Goal: Information Seeking & Learning: Find specific fact

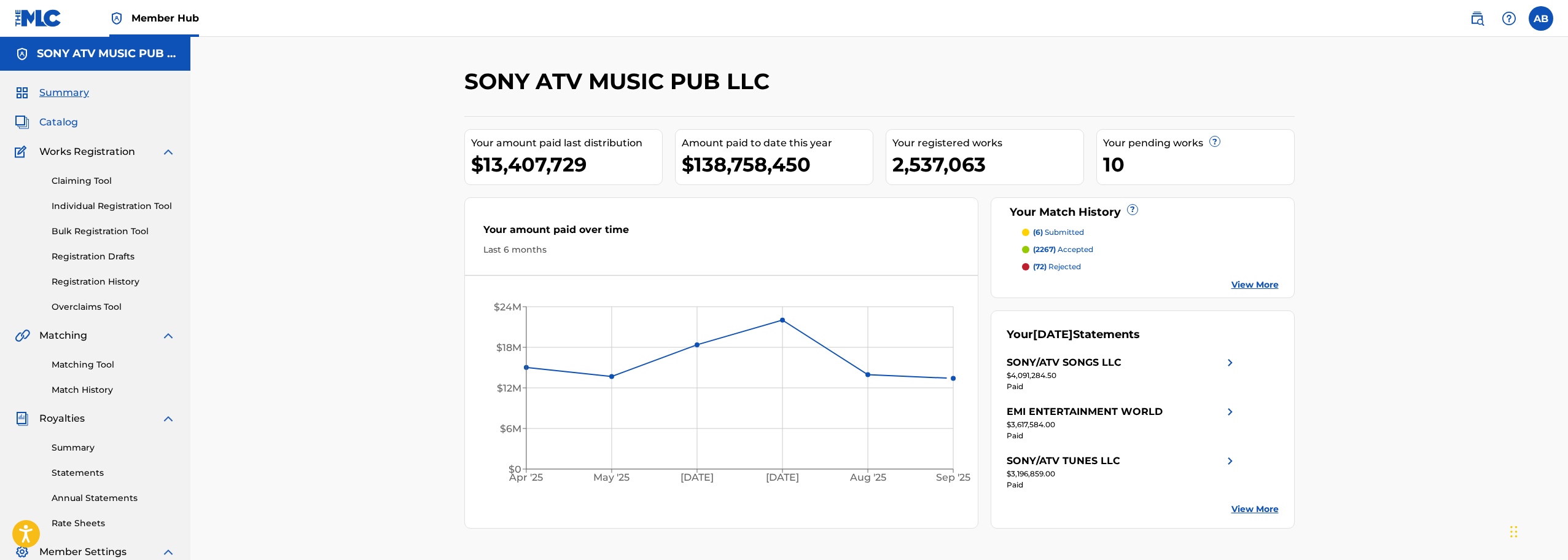
click at [55, 120] on span "Catalog" at bounding box center [58, 122] width 39 height 15
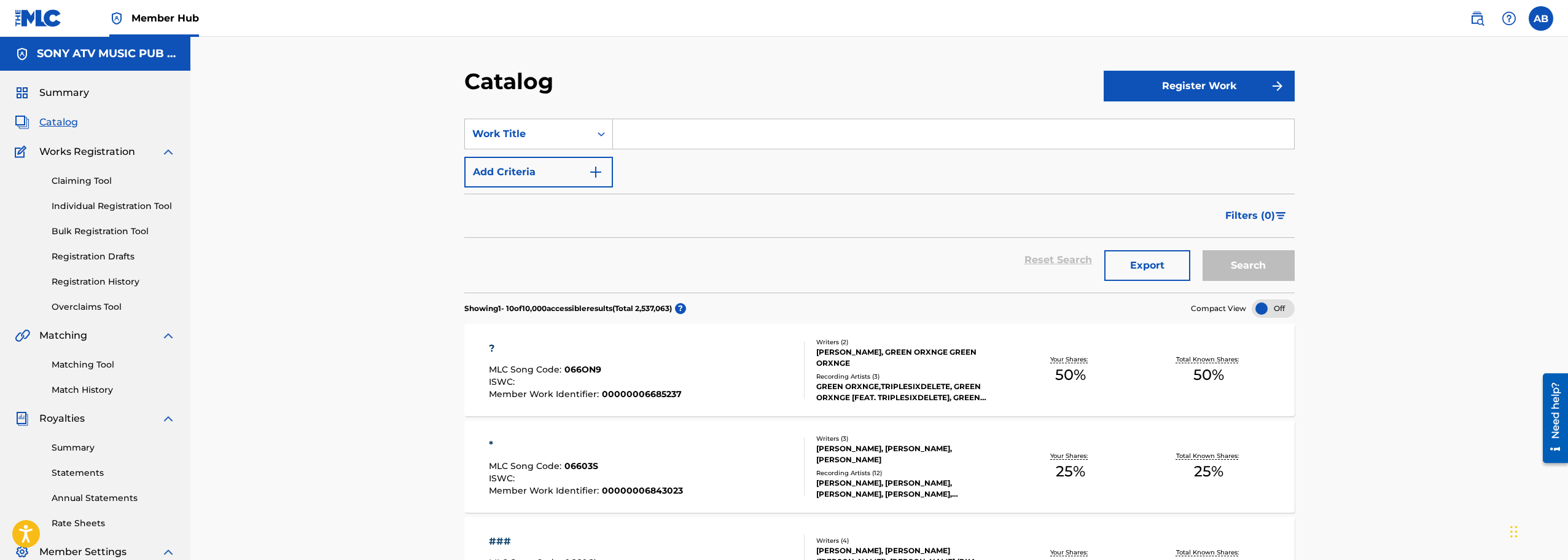
click at [637, 130] on input "Search Form" at bounding box center [953, 134] width 681 height 30
click at [1473, 19] on img at bounding box center [1476, 18] width 15 height 15
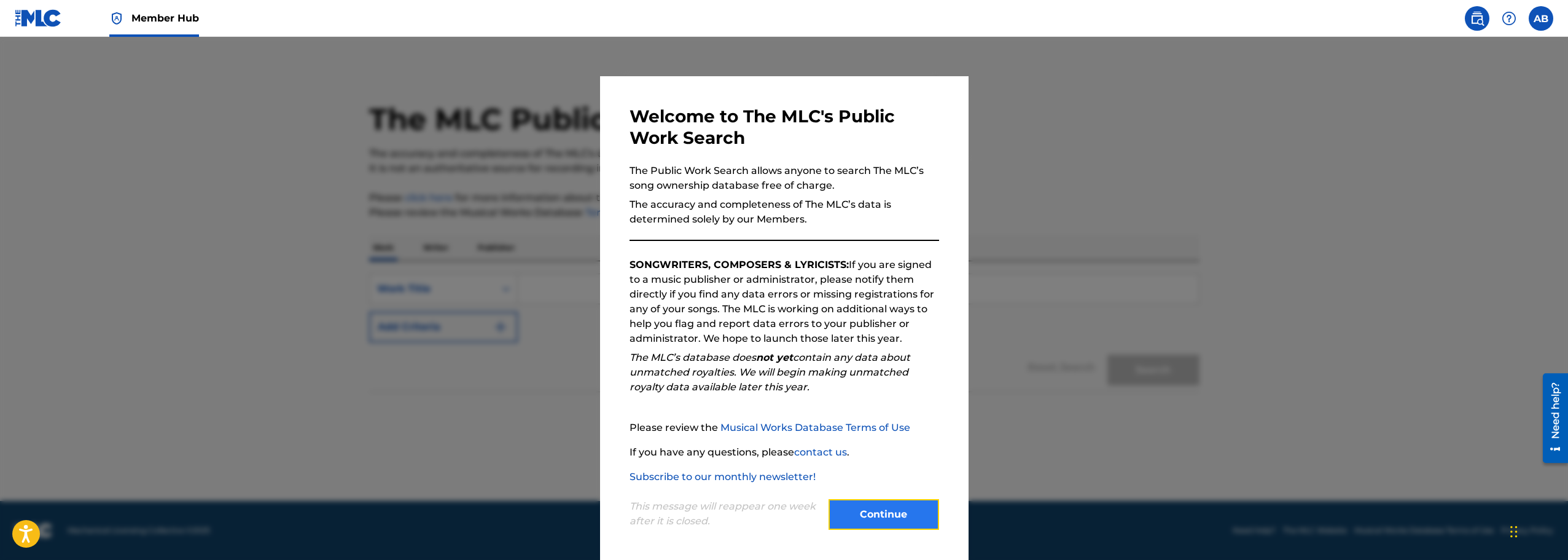
click at [872, 504] on button "Continue" at bounding box center [883, 514] width 111 height 31
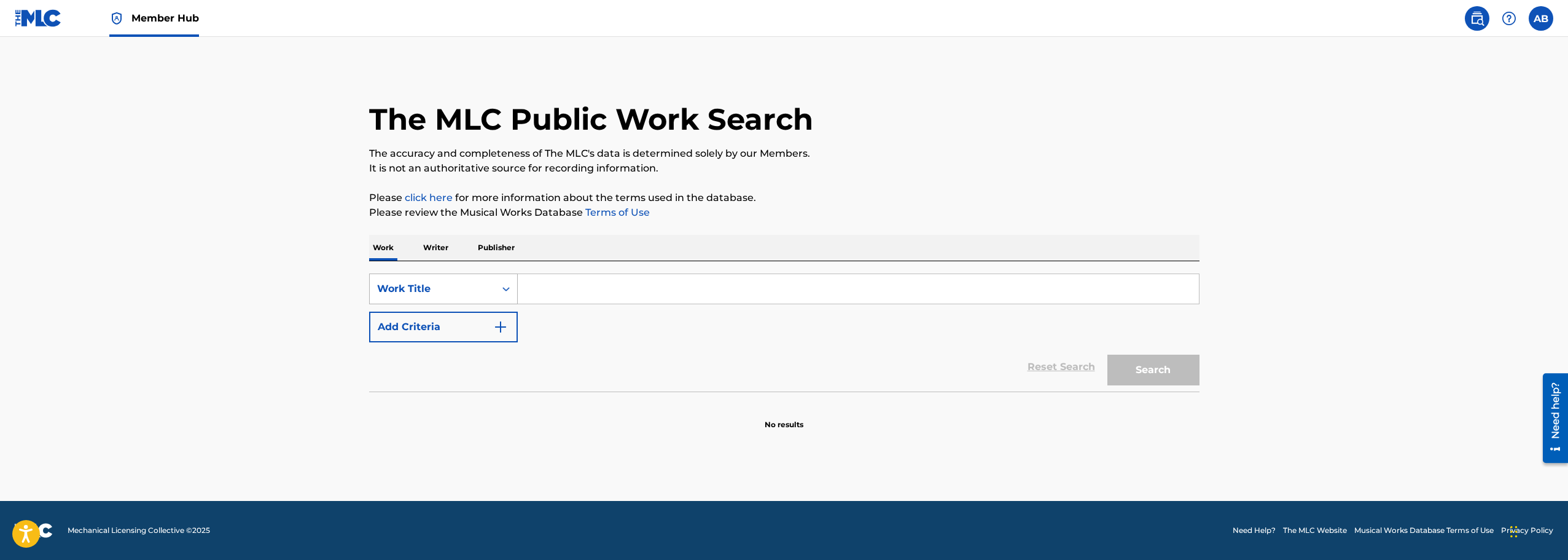
click at [468, 293] on div "Work Title" at bounding box center [432, 288] width 111 height 15
click at [559, 284] on input "Search Form" at bounding box center [858, 289] width 681 height 30
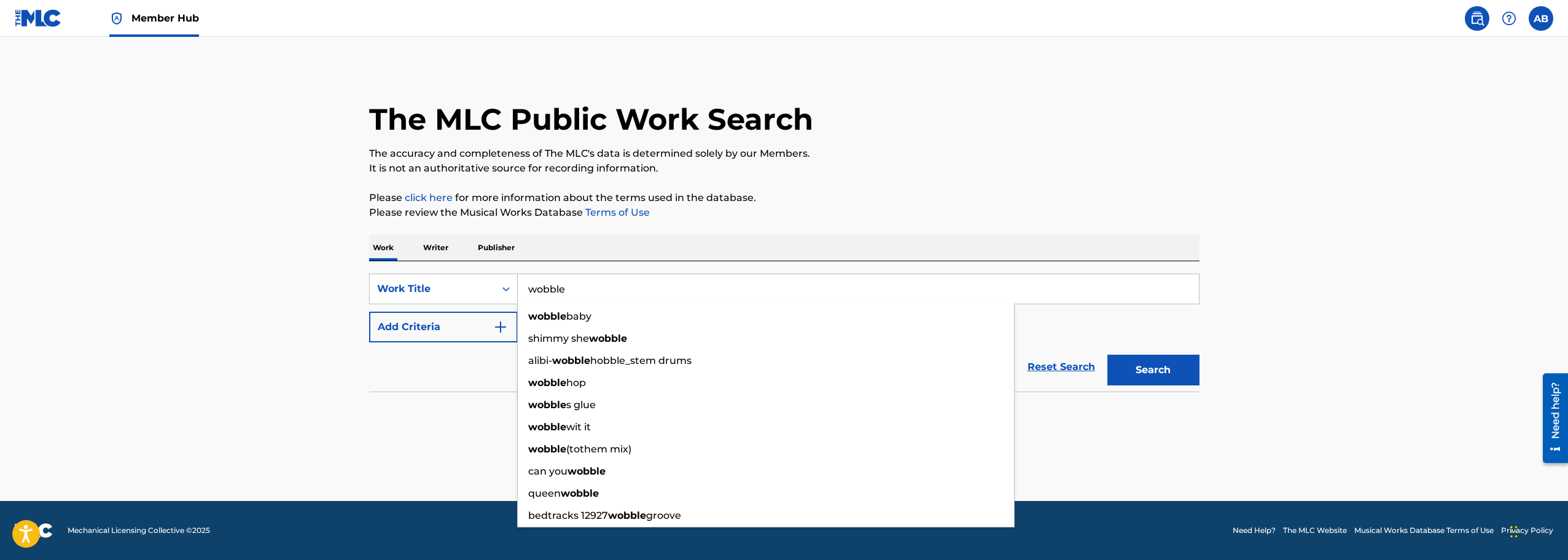
type input "wobble"
click at [1107, 355] on button "Search" at bounding box center [1154, 370] width 92 height 31
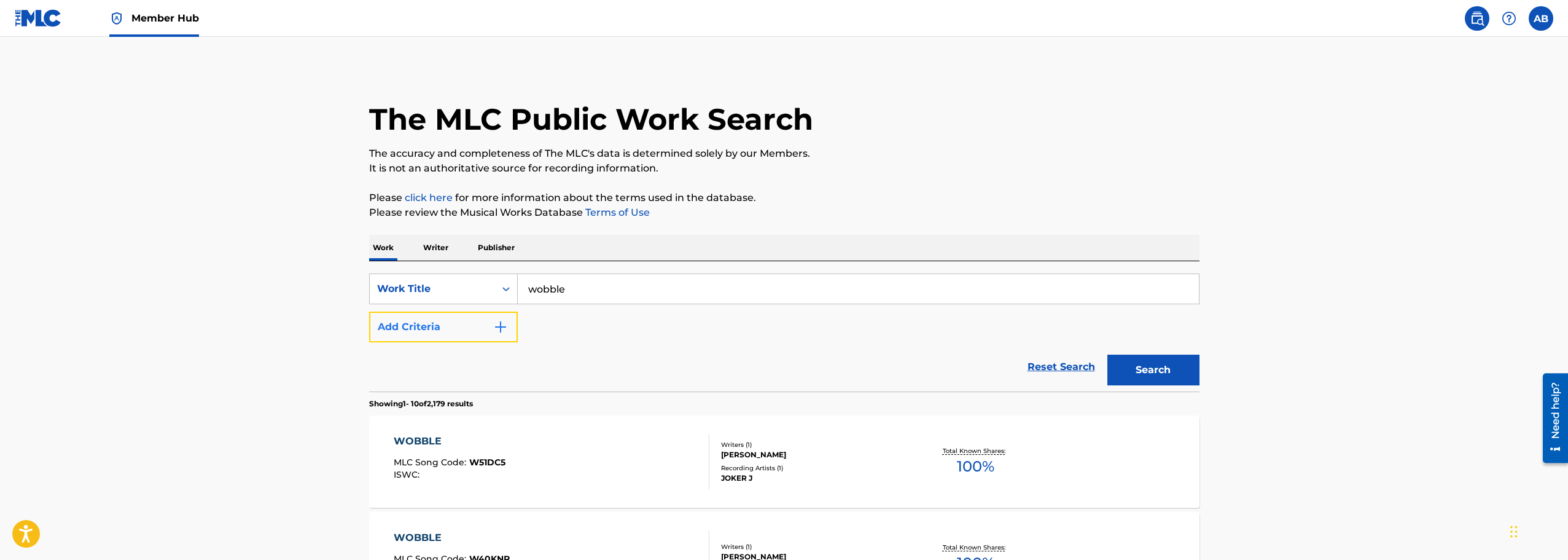
click at [480, 332] on button "Add Criteria" at bounding box center [443, 327] width 148 height 31
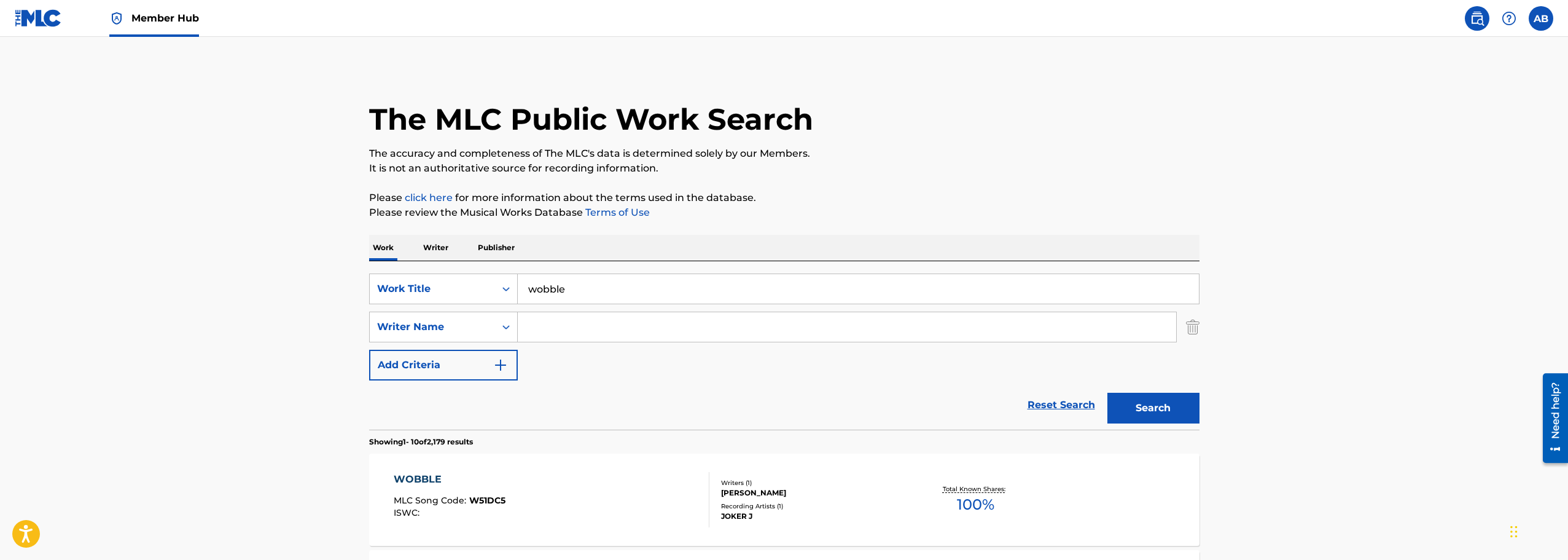
click at [559, 331] on input "Search Form" at bounding box center [847, 327] width 658 height 30
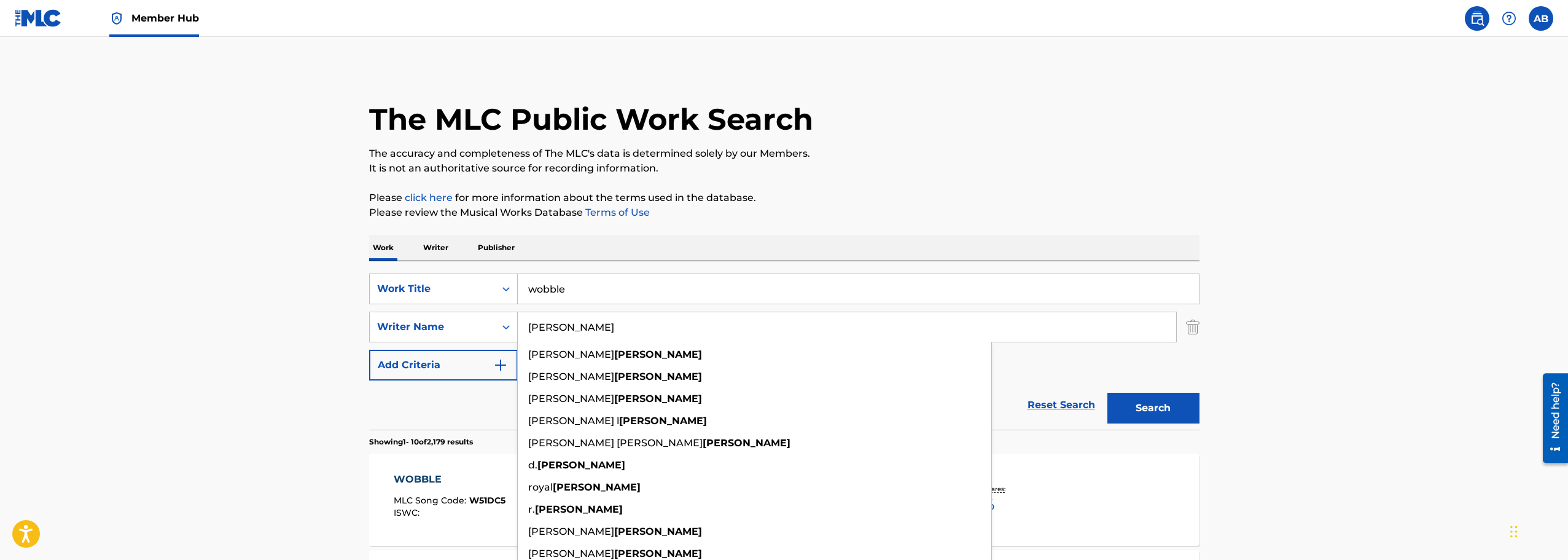
type input "[PERSON_NAME]"
click at [1107, 393] on button "Search" at bounding box center [1154, 408] width 92 height 31
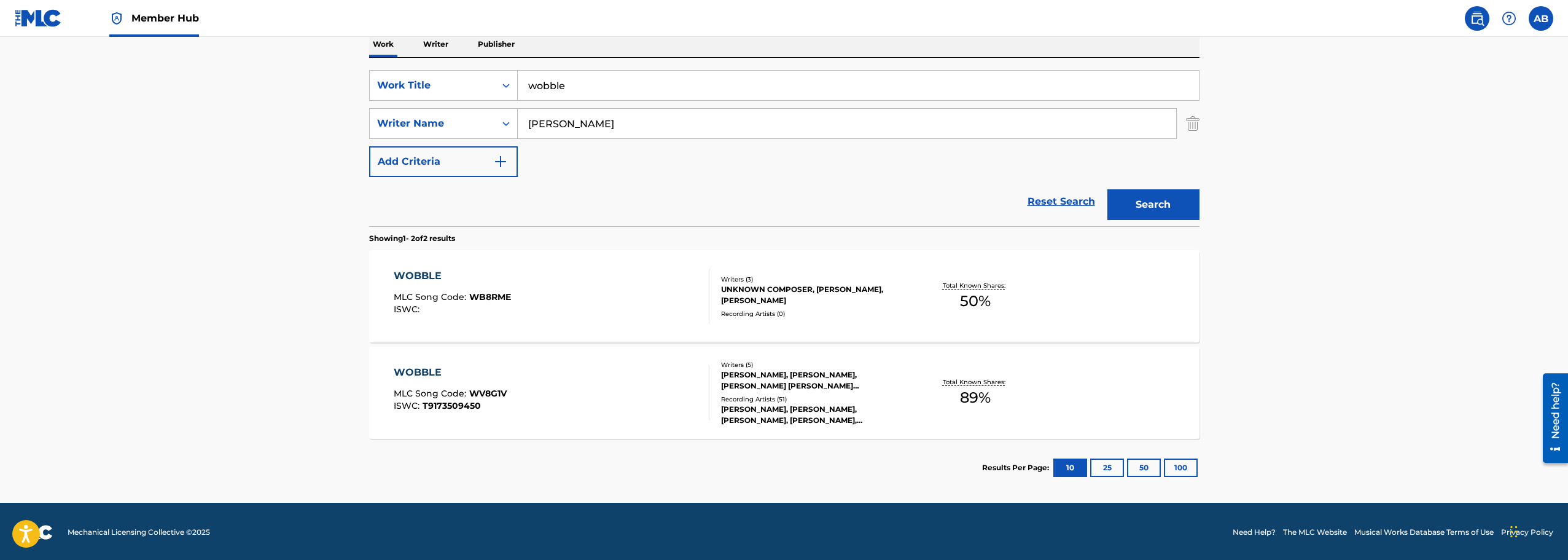
scroll to position [205, 0]
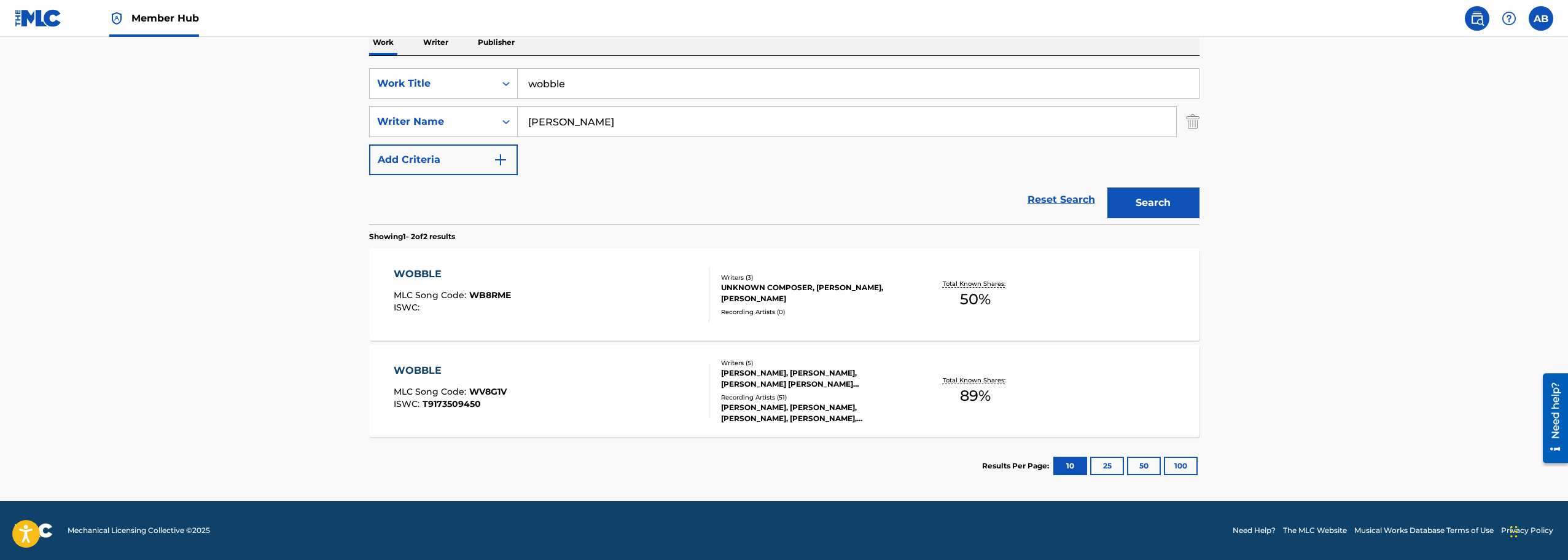
click at [746, 294] on div "UNKNOWN COMPOSER, [PERSON_NAME], [PERSON_NAME]" at bounding box center [814, 293] width 186 height 22
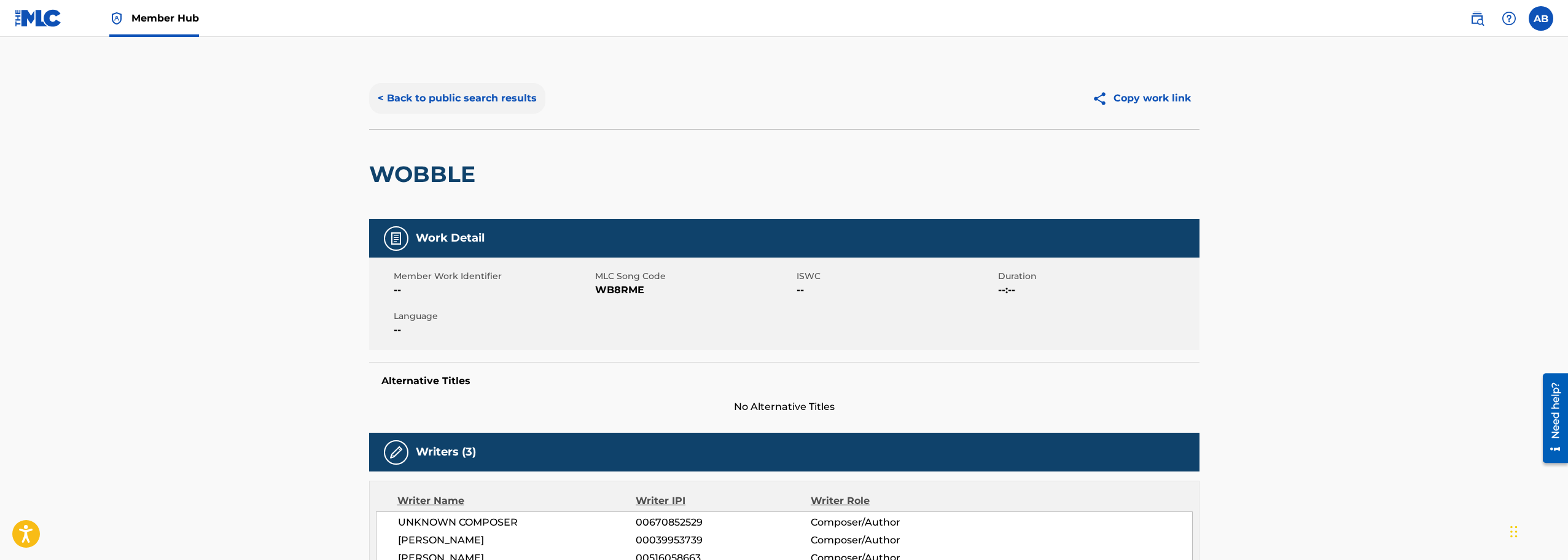
click at [417, 102] on button "< Back to public search results" at bounding box center [457, 98] width 176 height 31
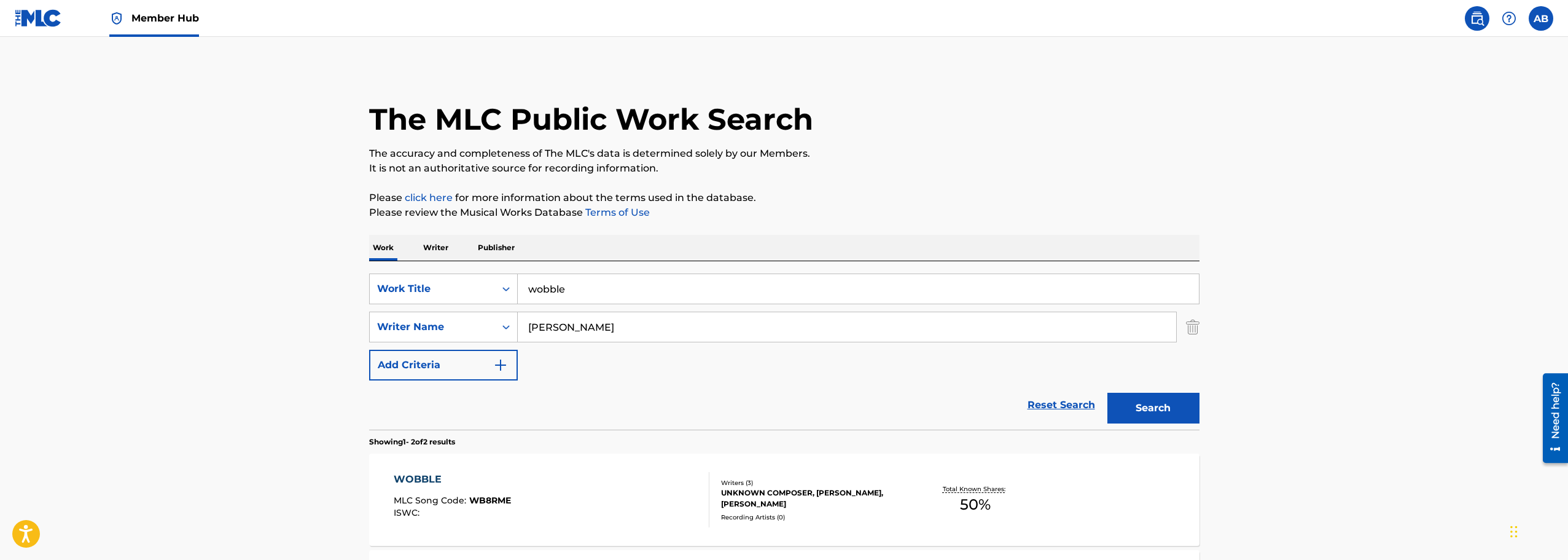
scroll to position [135, 0]
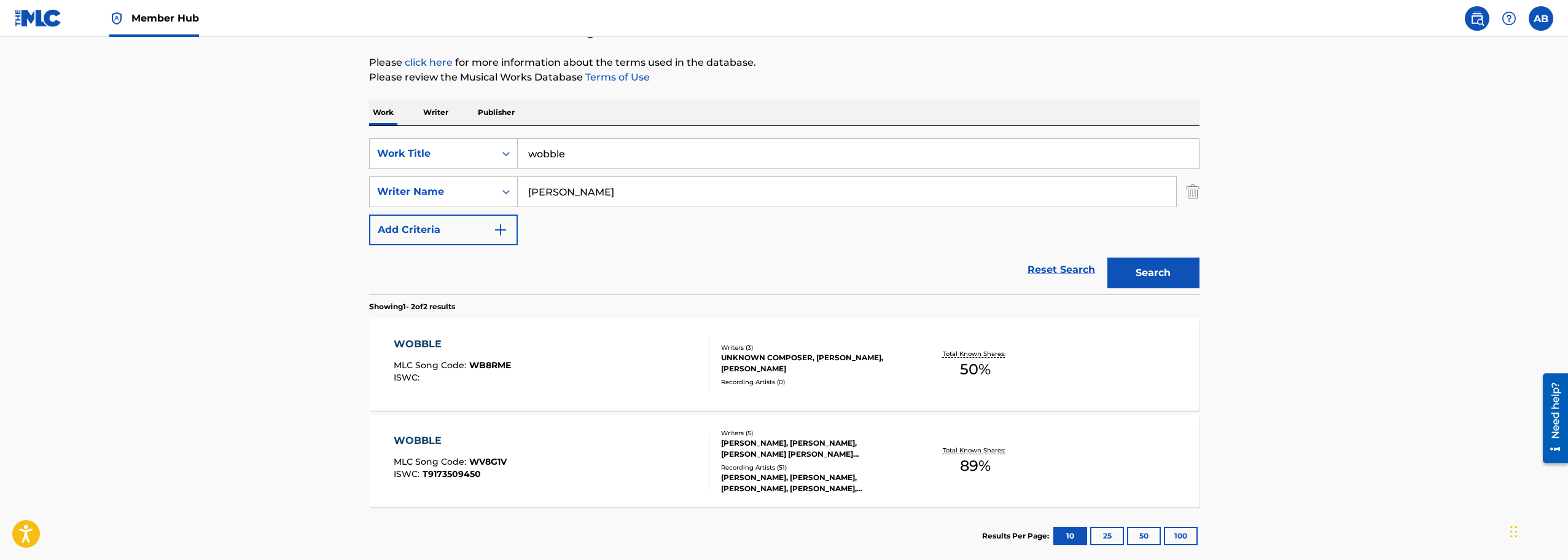
click at [30, 12] on img at bounding box center [38, 18] width 47 height 18
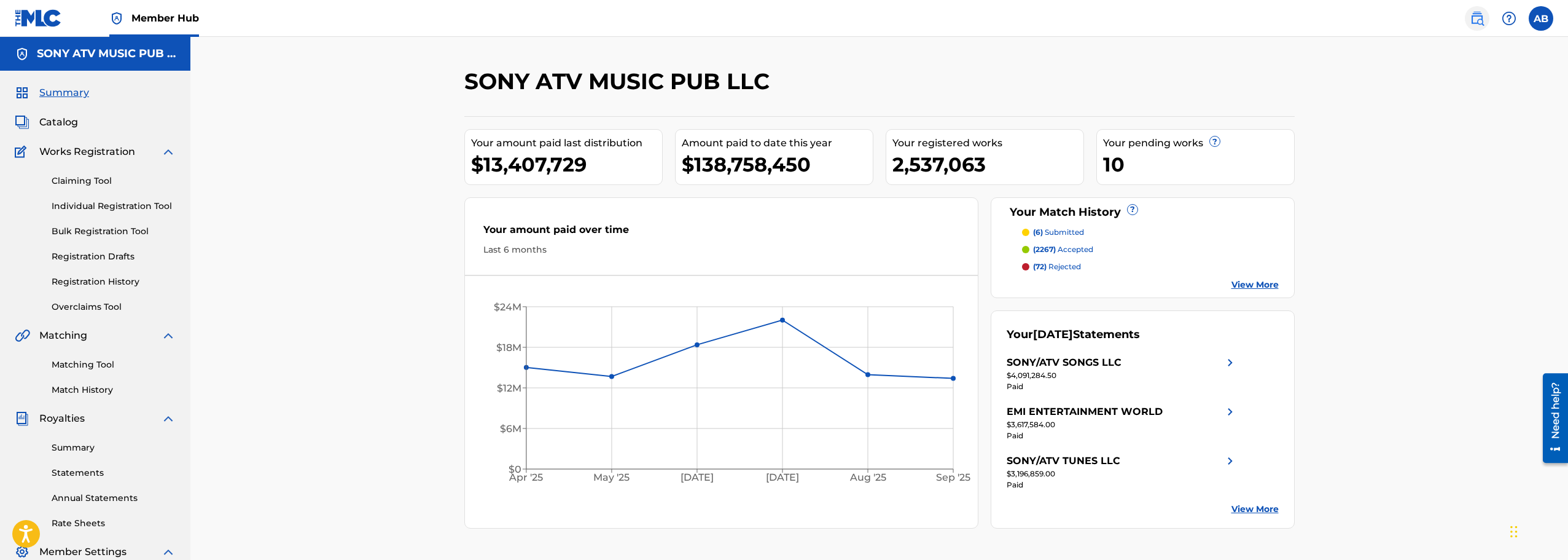
click at [1480, 20] on img at bounding box center [1476, 18] width 15 height 15
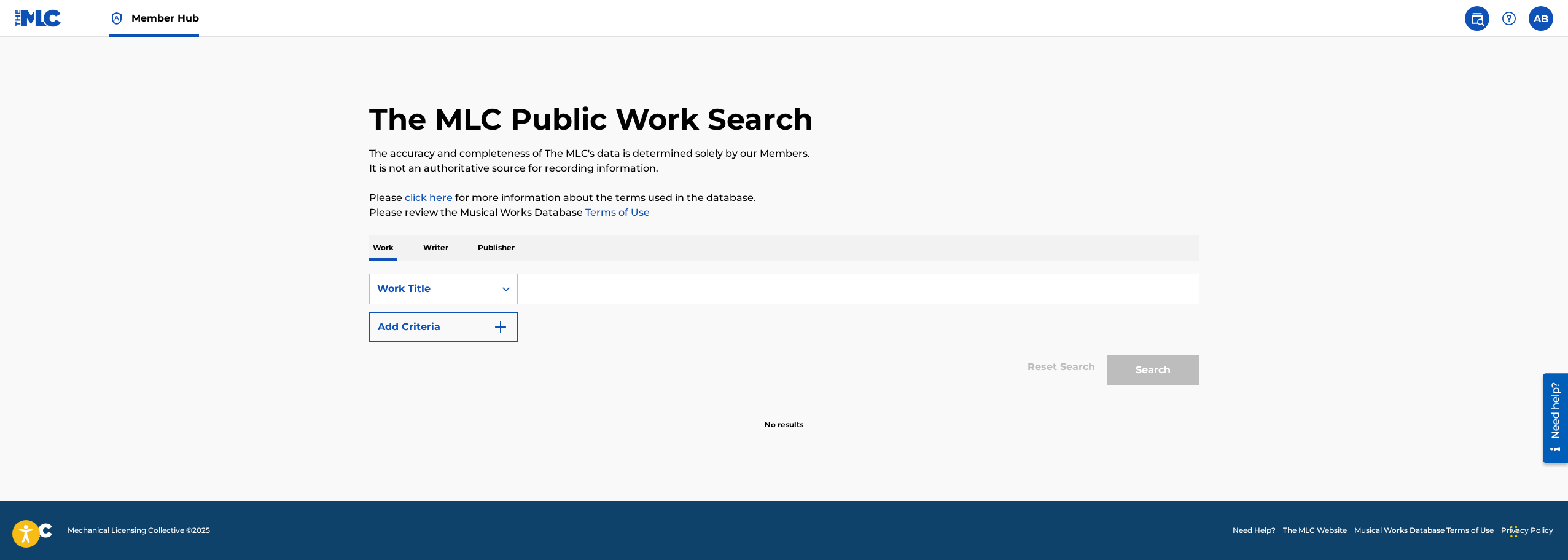
click at [578, 287] on input "Search Form" at bounding box center [858, 289] width 681 height 30
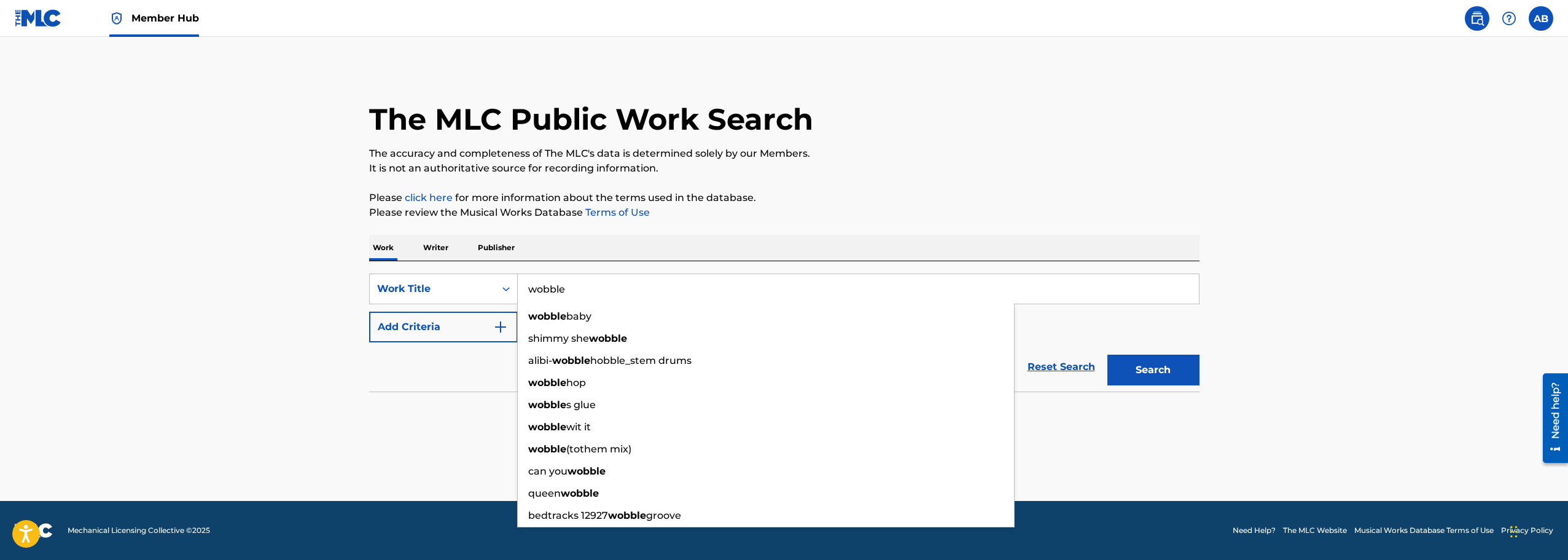
type input "wobble"
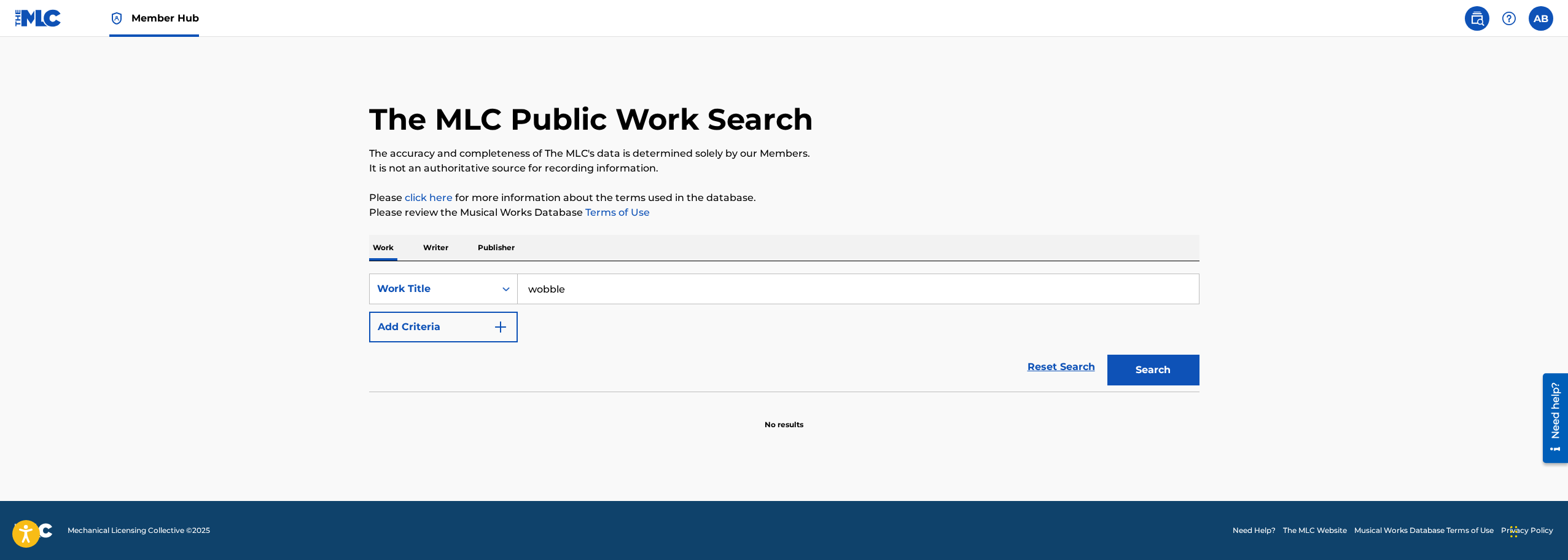
click at [908, 210] on p "Please review the Musical Works Database Terms of Use" at bounding box center [784, 212] width 830 height 15
click at [495, 330] on img "Search Form" at bounding box center [500, 326] width 15 height 15
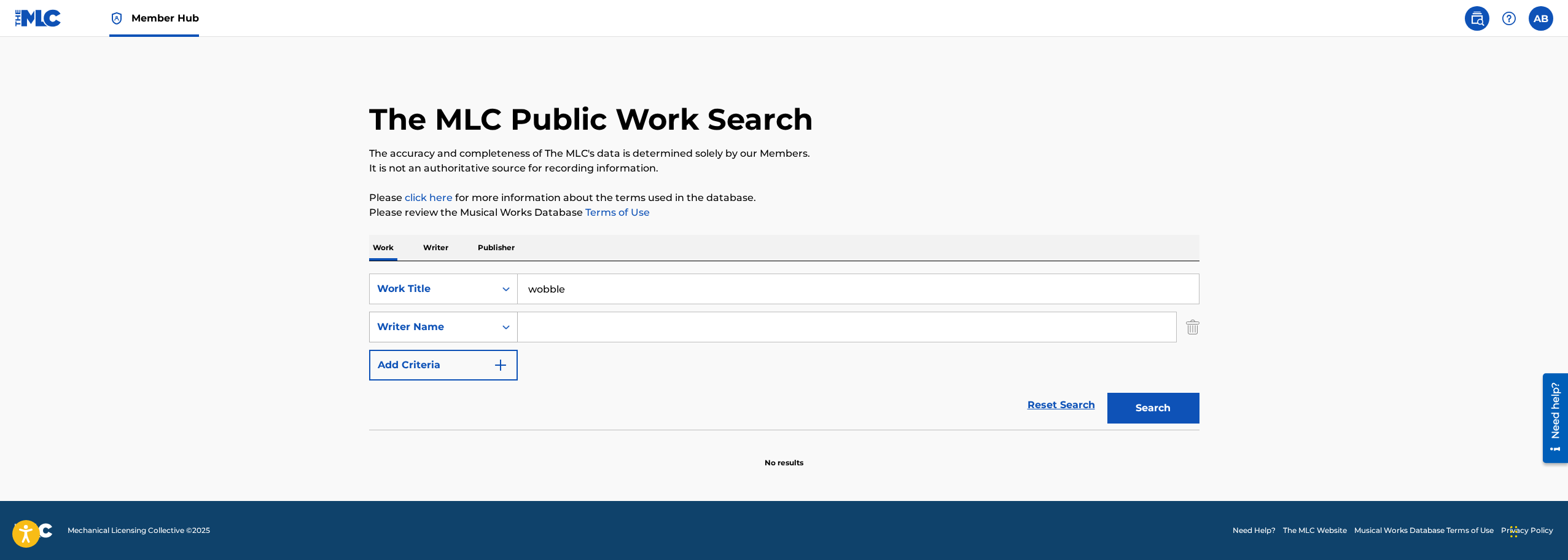
click at [481, 325] on div "Writer Name" at bounding box center [432, 326] width 111 height 15
click at [538, 331] on input "Search Form" at bounding box center [847, 327] width 658 height 30
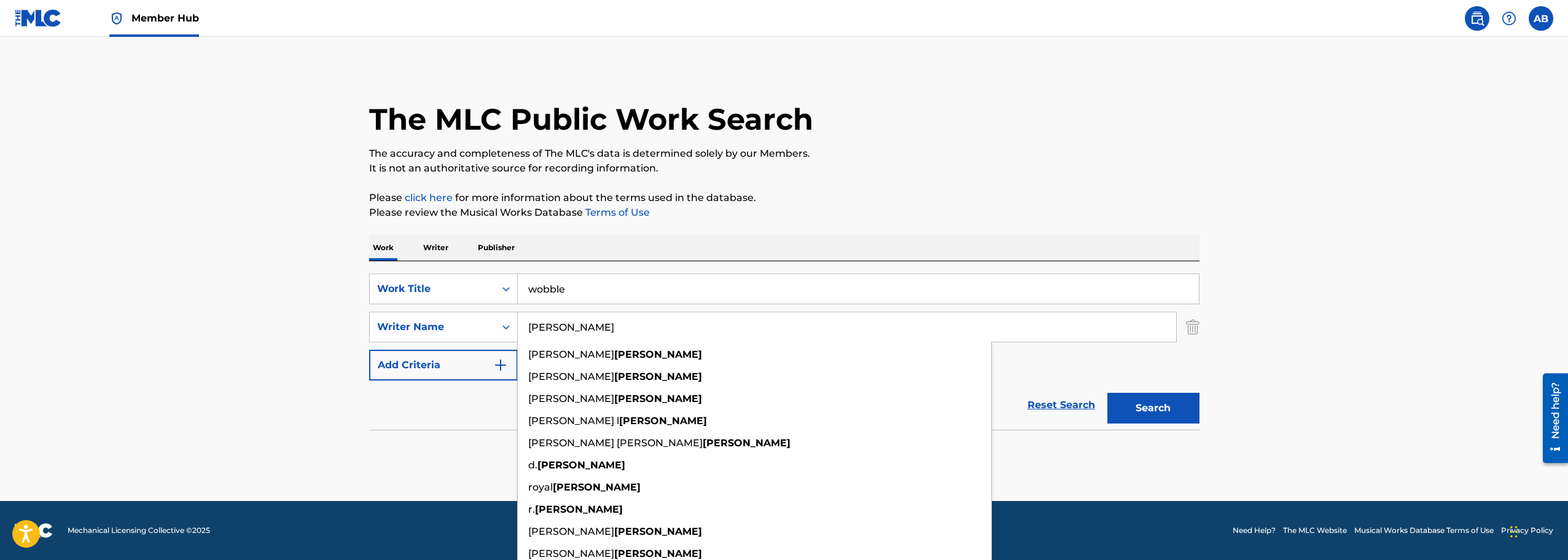
type input "[PERSON_NAME]"
click at [1107, 393] on button "Search" at bounding box center [1154, 408] width 92 height 31
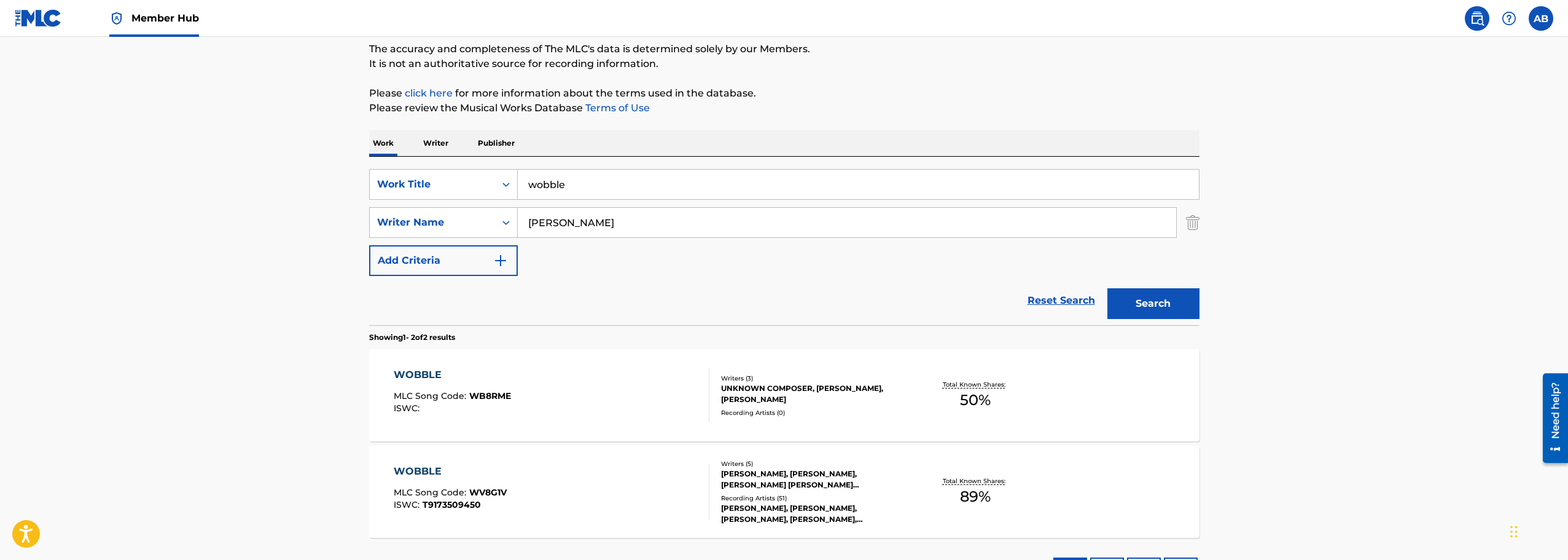
scroll to position [185, 0]
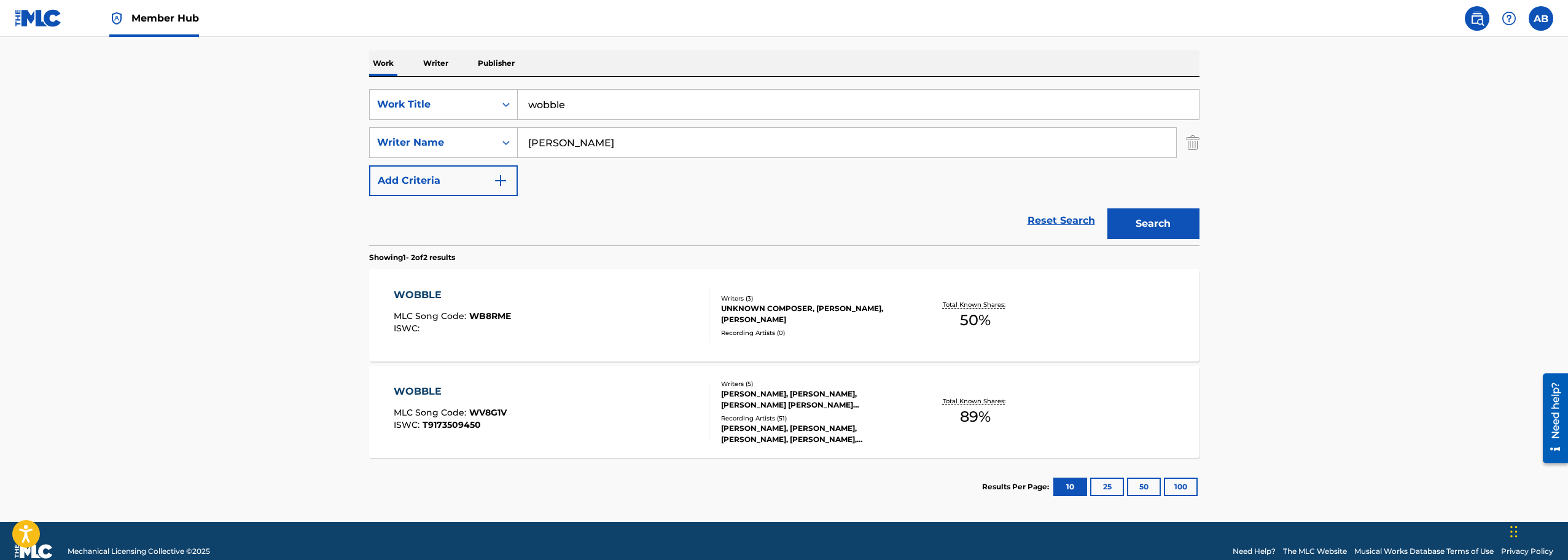
click at [759, 407] on div "[PERSON_NAME], [PERSON_NAME], [PERSON_NAME] [PERSON_NAME] [PERSON_NAME] [PERSON…" at bounding box center [814, 399] width 186 height 22
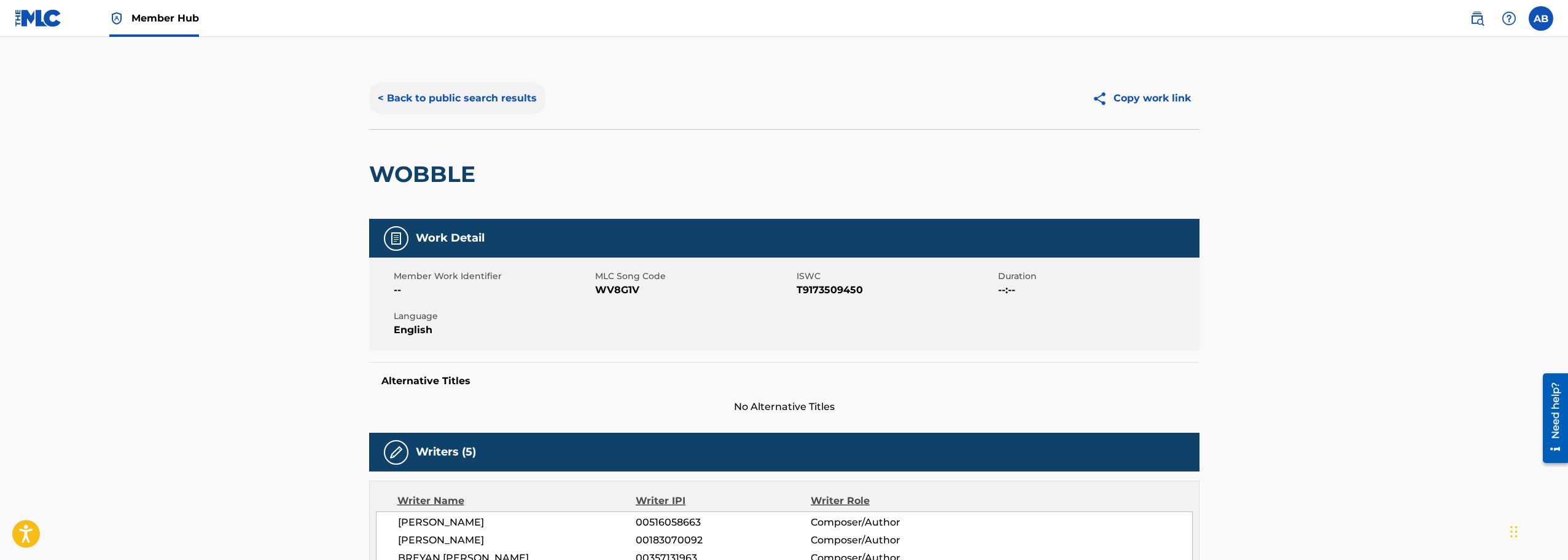
click at [420, 90] on button "< Back to public search results" at bounding box center [457, 98] width 176 height 31
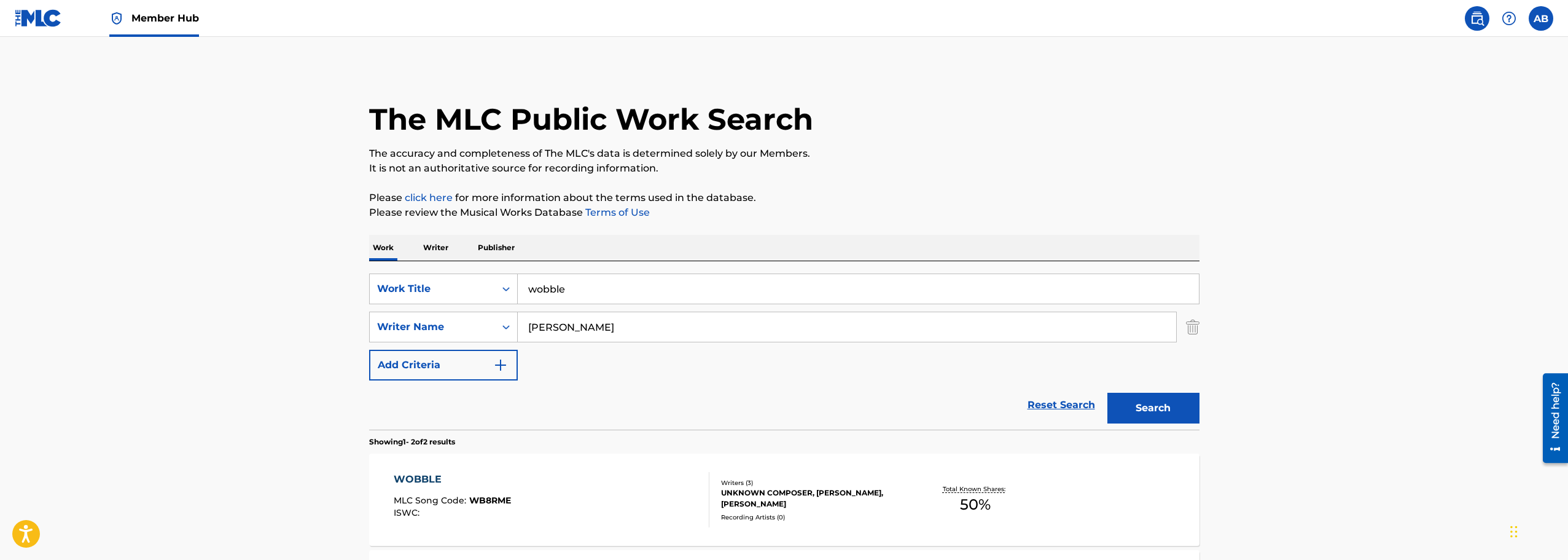
click at [45, 20] on img at bounding box center [38, 18] width 47 height 18
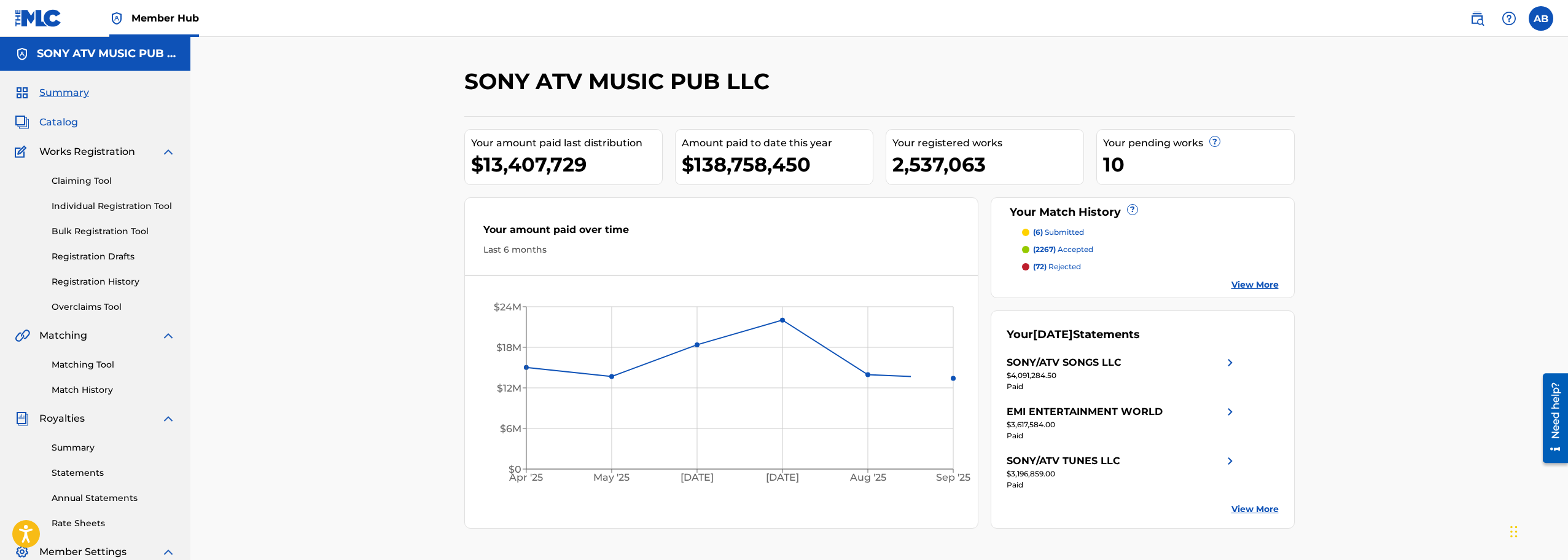
click at [51, 126] on span "Catalog" at bounding box center [58, 122] width 39 height 15
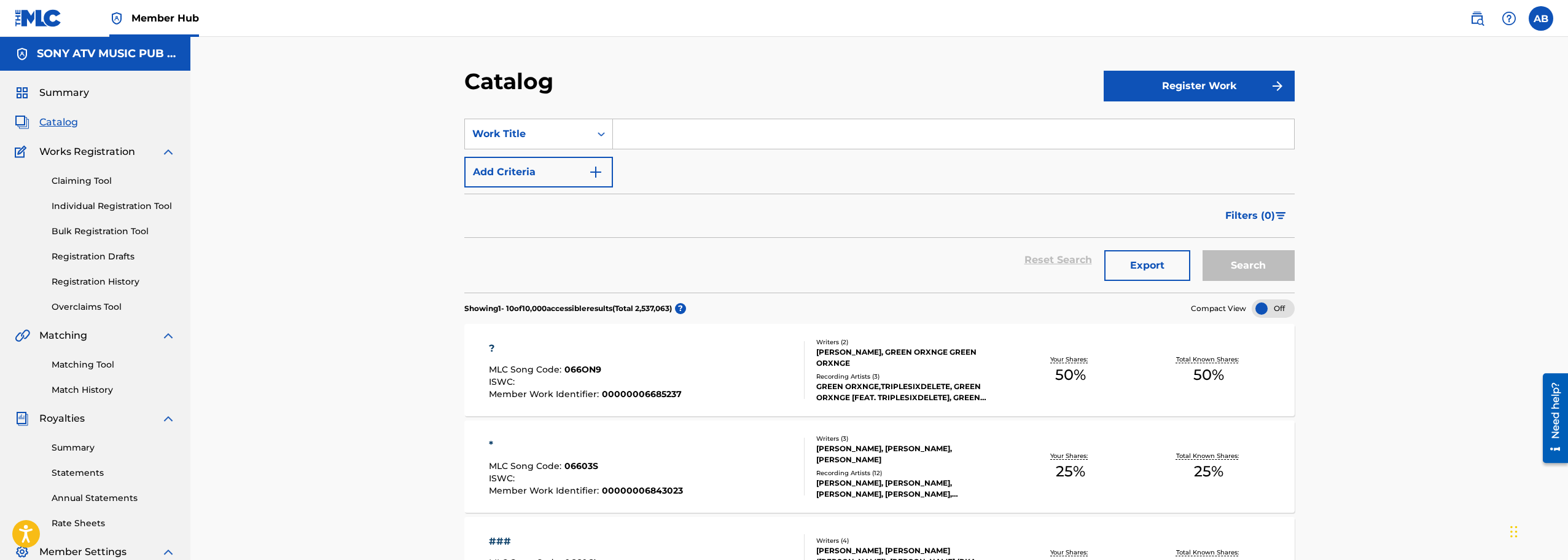
click at [663, 133] on input "Search Form" at bounding box center [953, 134] width 681 height 30
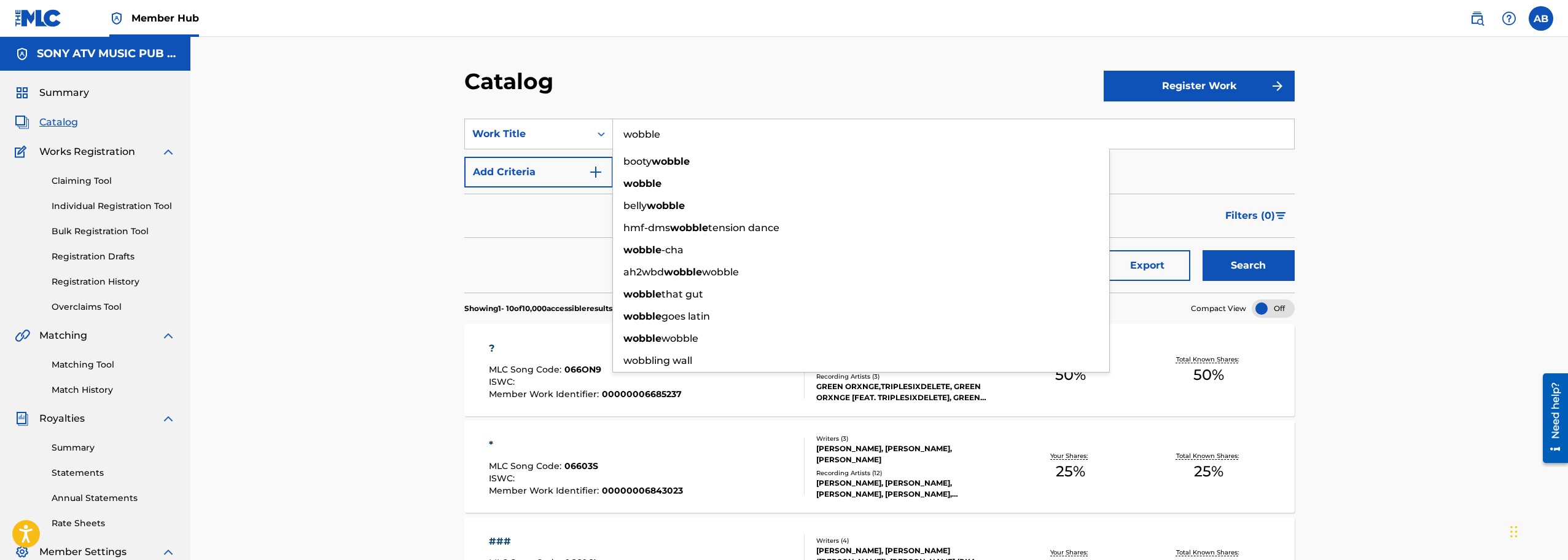
type input "wobble"
click at [1202, 250] on button "Search" at bounding box center [1248, 265] width 92 height 31
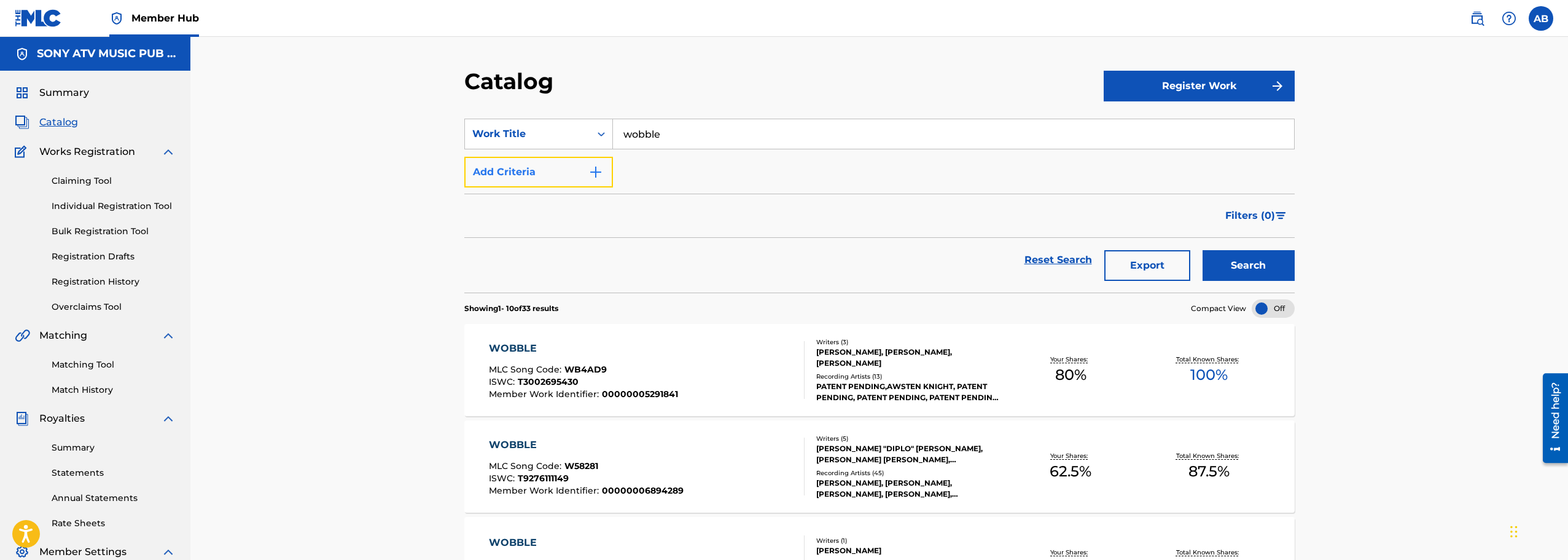
click at [555, 175] on button "Add Criteria" at bounding box center [538, 172] width 148 height 31
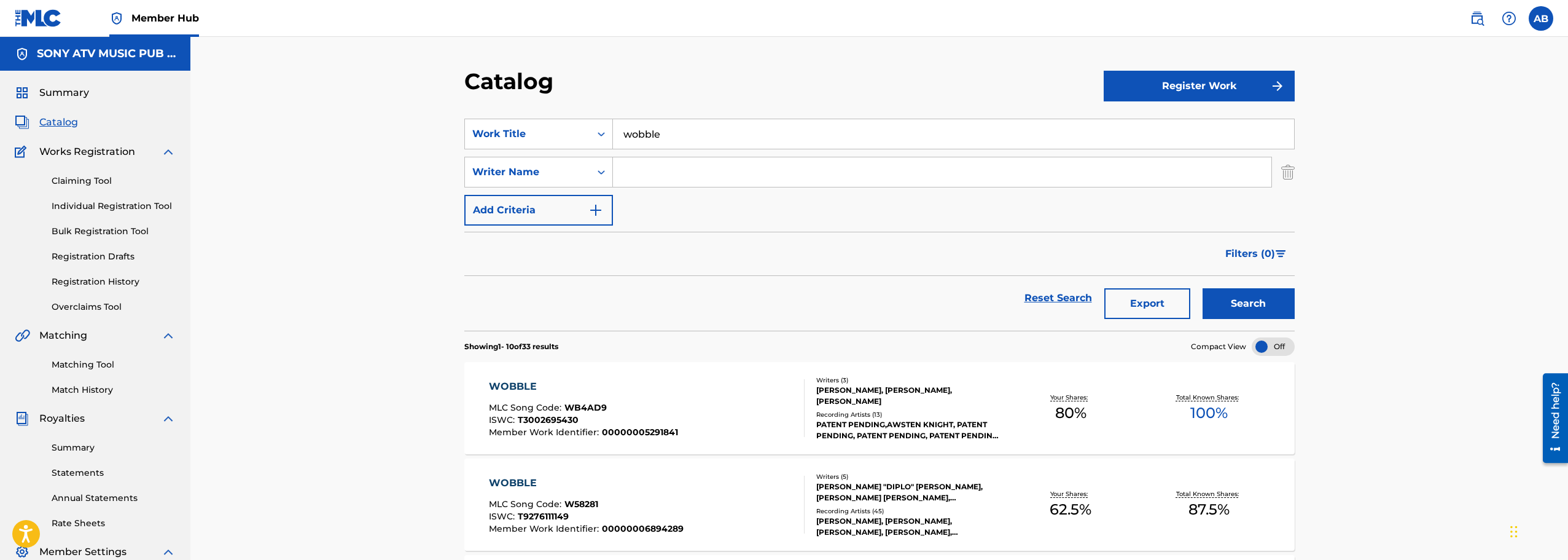
click at [625, 172] on input "Search Form" at bounding box center [942, 172] width 658 height 30
type input "[PERSON_NAME]"
click at [1202, 288] on button "Search" at bounding box center [1248, 303] width 92 height 31
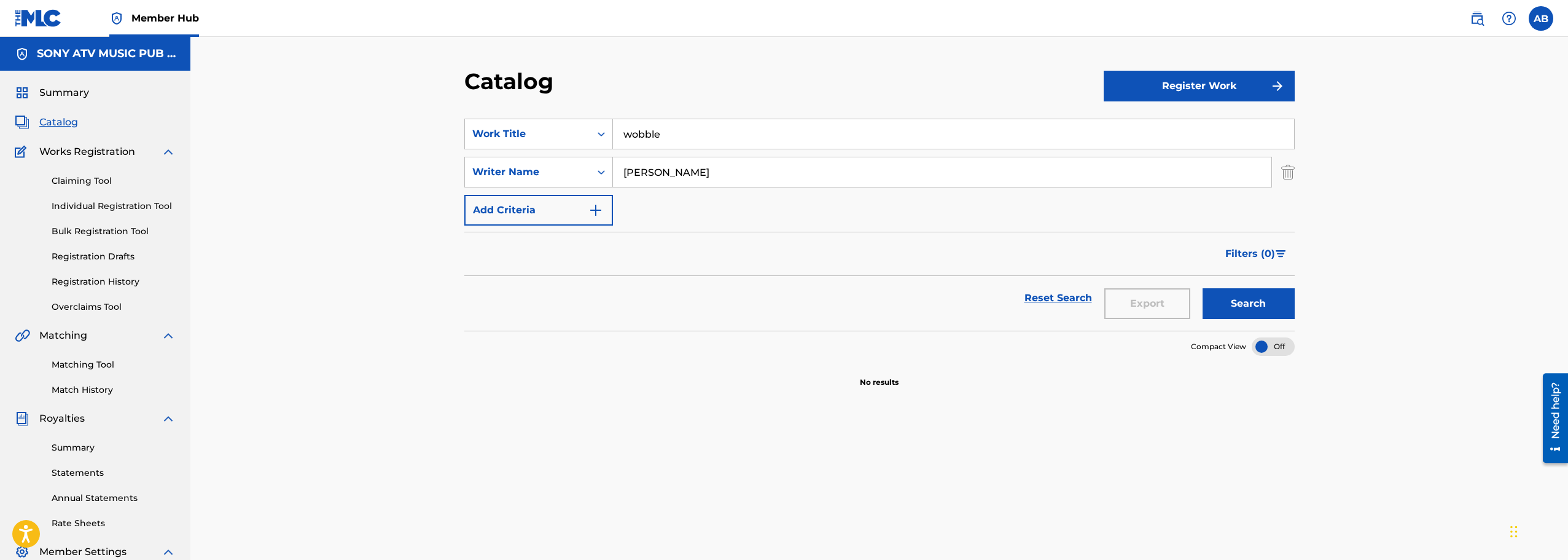
click at [670, 167] on input "[PERSON_NAME]" at bounding box center [942, 172] width 658 height 30
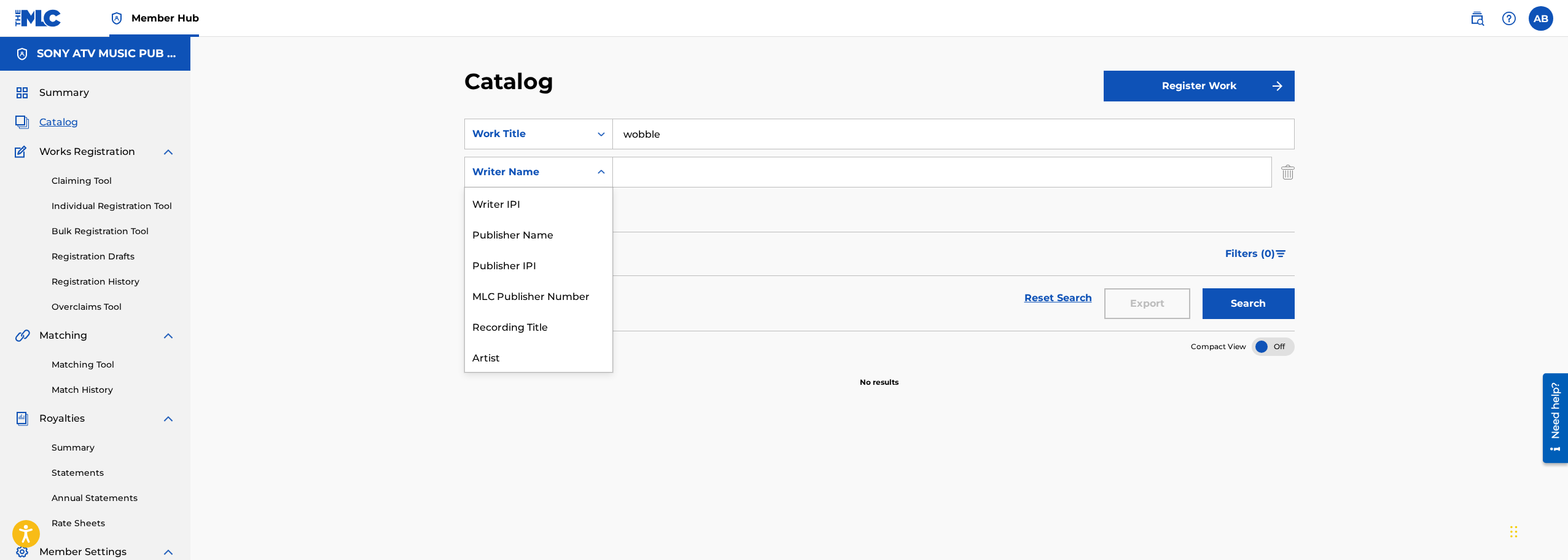
click at [554, 163] on div "Writer Name" at bounding box center [528, 172] width 125 height 23
drag, startPoint x: 510, startPoint y: 284, endPoint x: 529, endPoint y: 278, distance: 19.9
click at [510, 285] on div "Artist" at bounding box center [538, 295] width 147 height 31
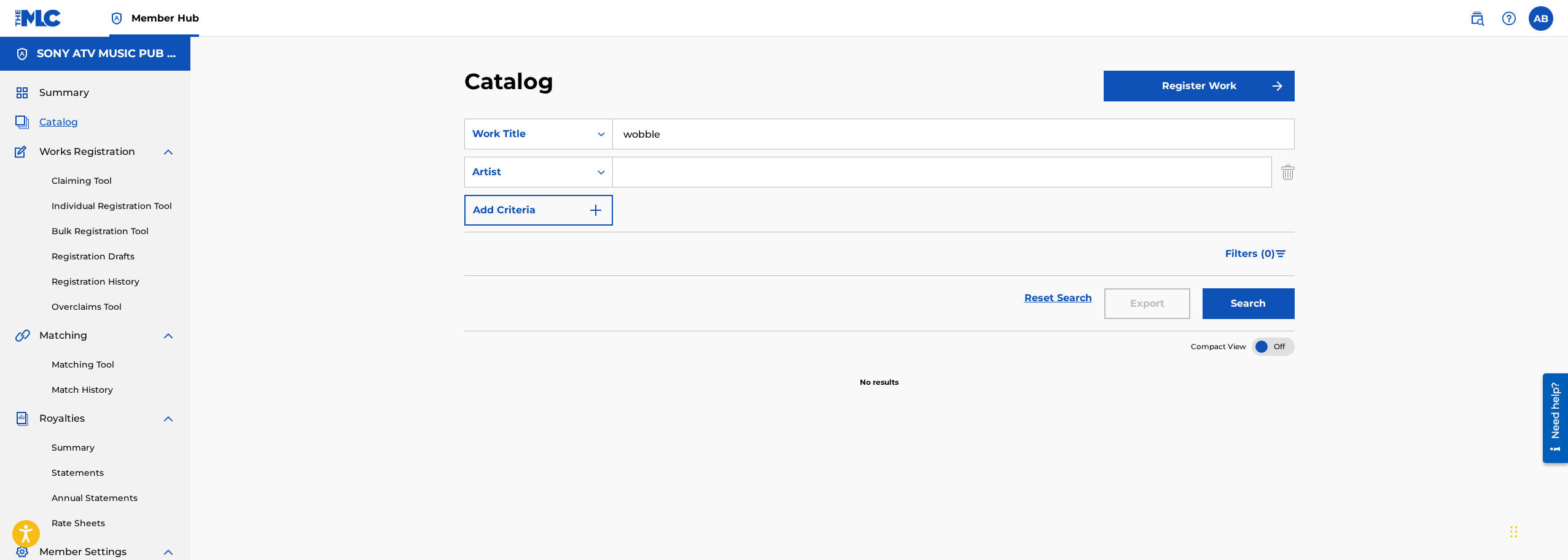
click at [689, 173] on input "Search Form" at bounding box center [942, 172] width 658 height 30
type input "[PERSON_NAME]"
click at [1202, 288] on button "Search" at bounding box center [1248, 303] width 92 height 31
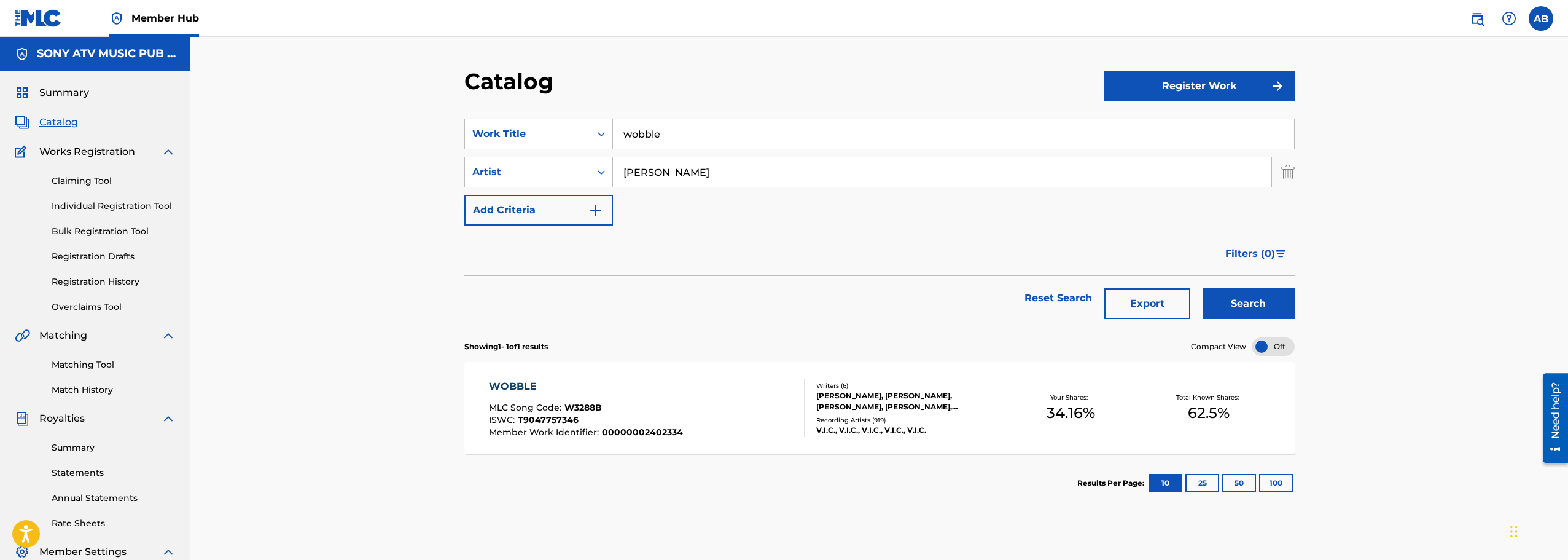
click at [708, 380] on div "WOBBLE MLC Song Code : W3288B ISWC : T9047757346 Member Work Identifier : 00000…" at bounding box center [647, 408] width 316 height 58
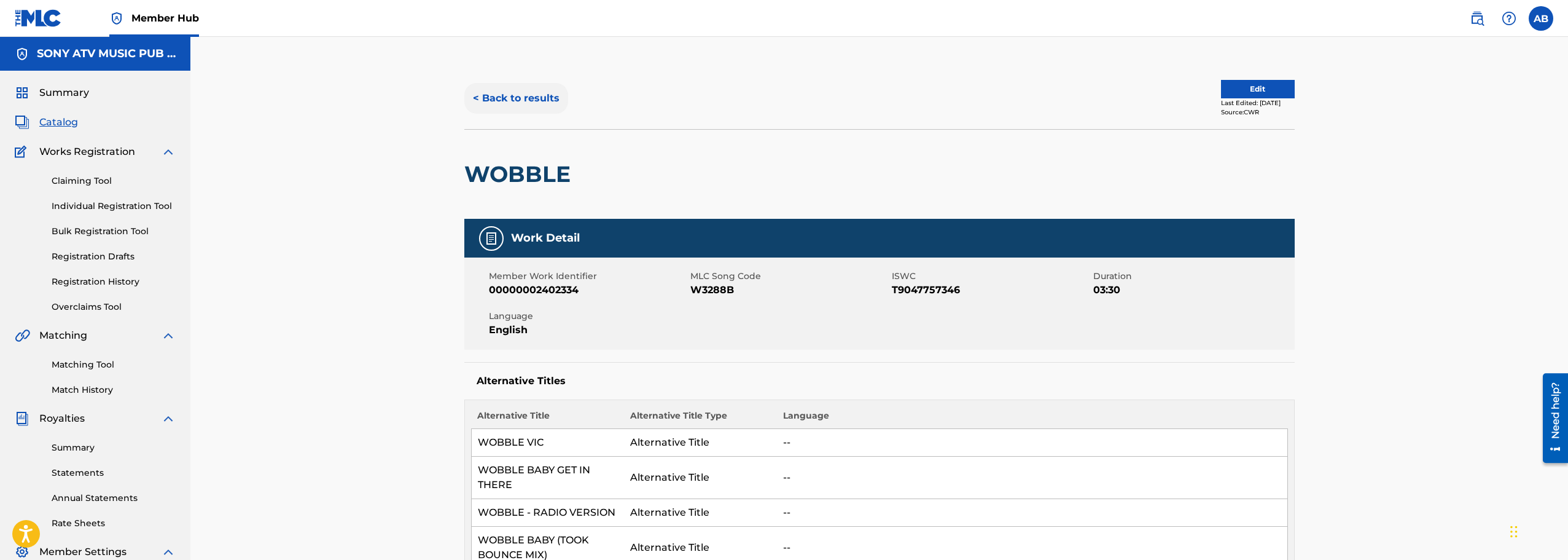
click at [498, 95] on button "< Back to results" at bounding box center [516, 98] width 104 height 31
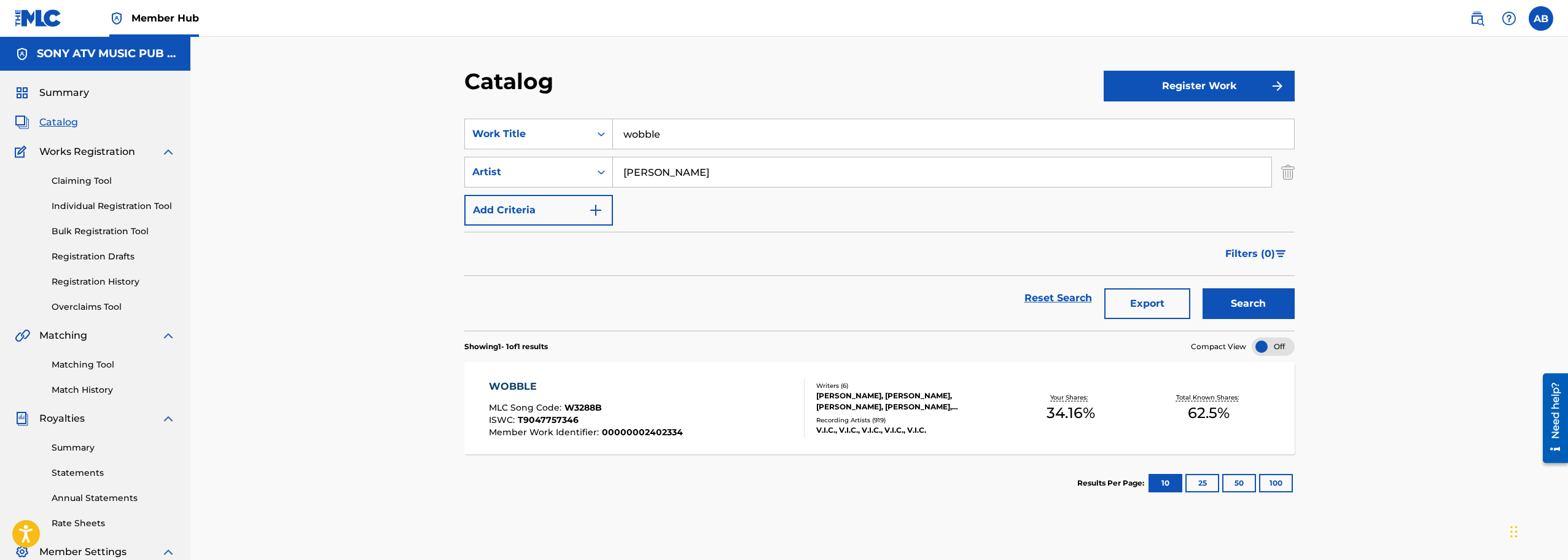
click at [693, 391] on div "WOBBLE MLC Song Code : W3288B ISWC : T9047757346 Member Work Identifier : 00000…" at bounding box center [647, 408] width 316 height 58
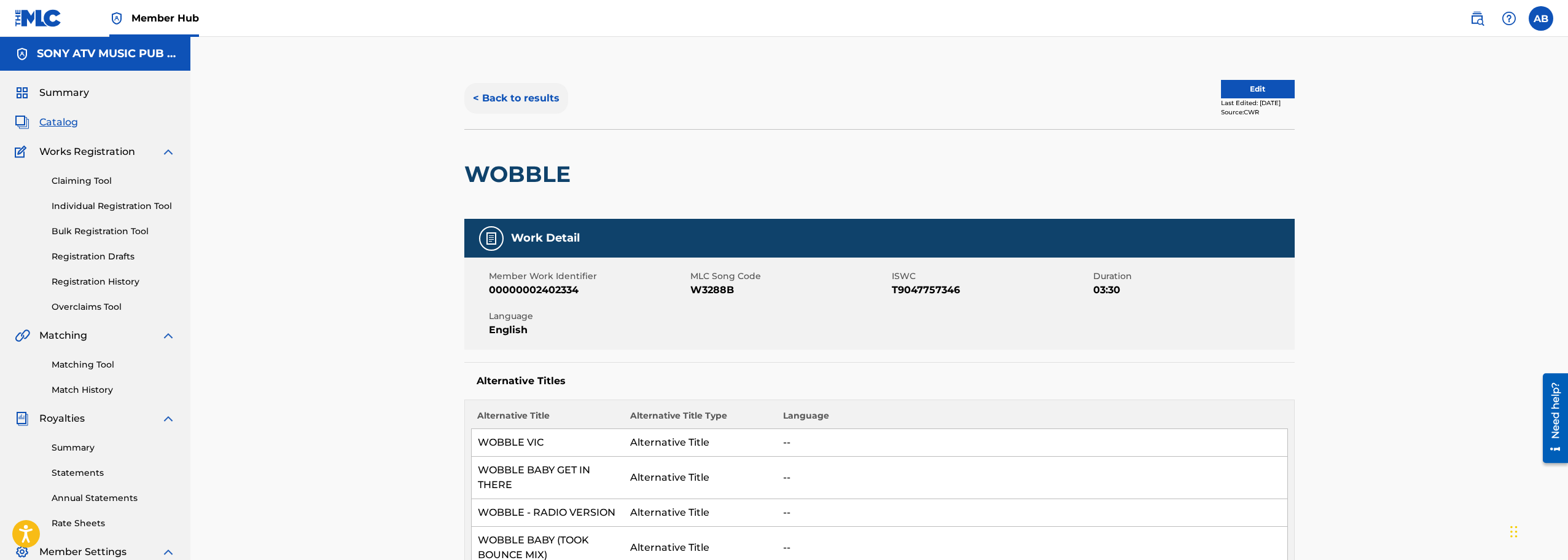
click at [513, 106] on button "< Back to results" at bounding box center [516, 98] width 104 height 31
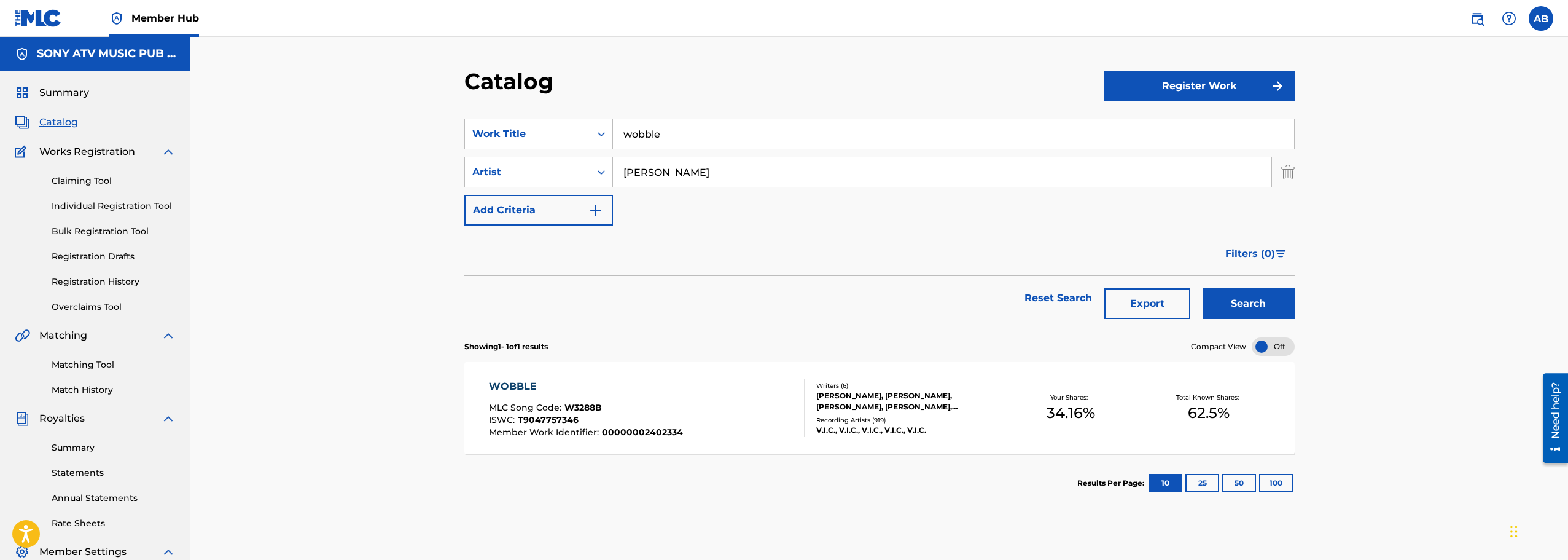
click at [686, 175] on input "[PERSON_NAME]" at bounding box center [942, 172] width 658 height 30
type input "v.i.c."
click at [1202, 288] on button "Search" at bounding box center [1248, 303] width 92 height 31
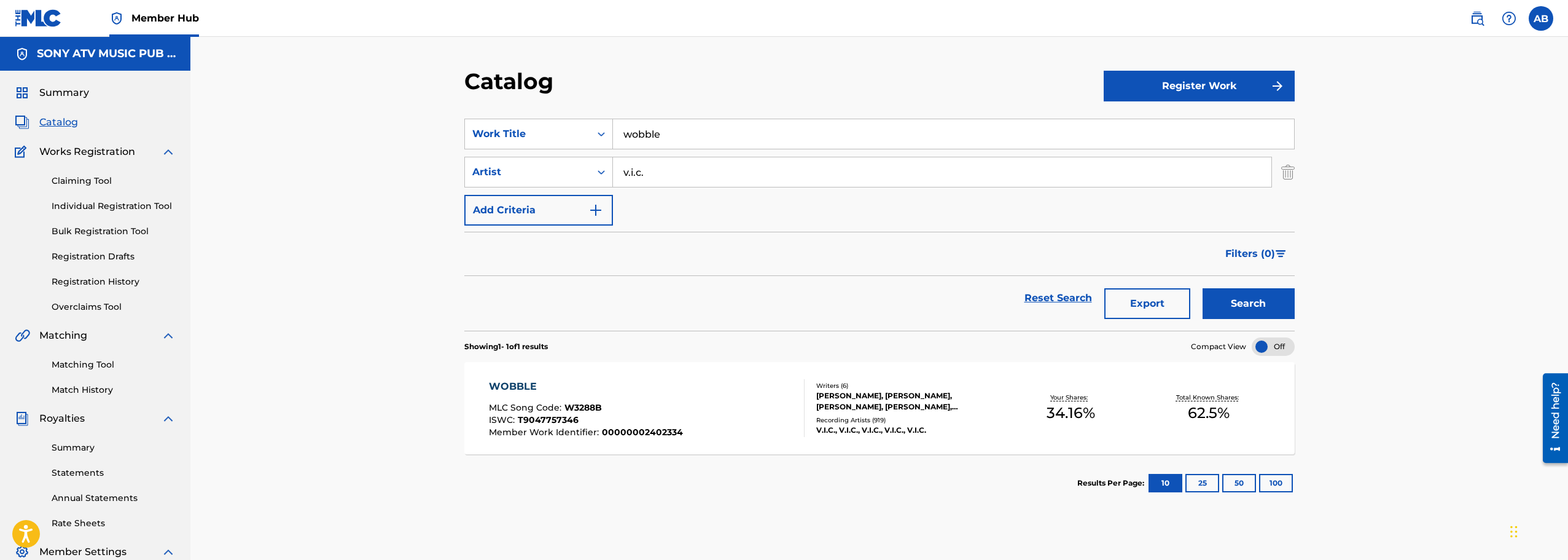
click at [661, 169] on input "v.i.c." at bounding box center [942, 172] width 658 height 30
click at [1202, 288] on button "Search" at bounding box center [1248, 303] width 92 height 31
type input "f"
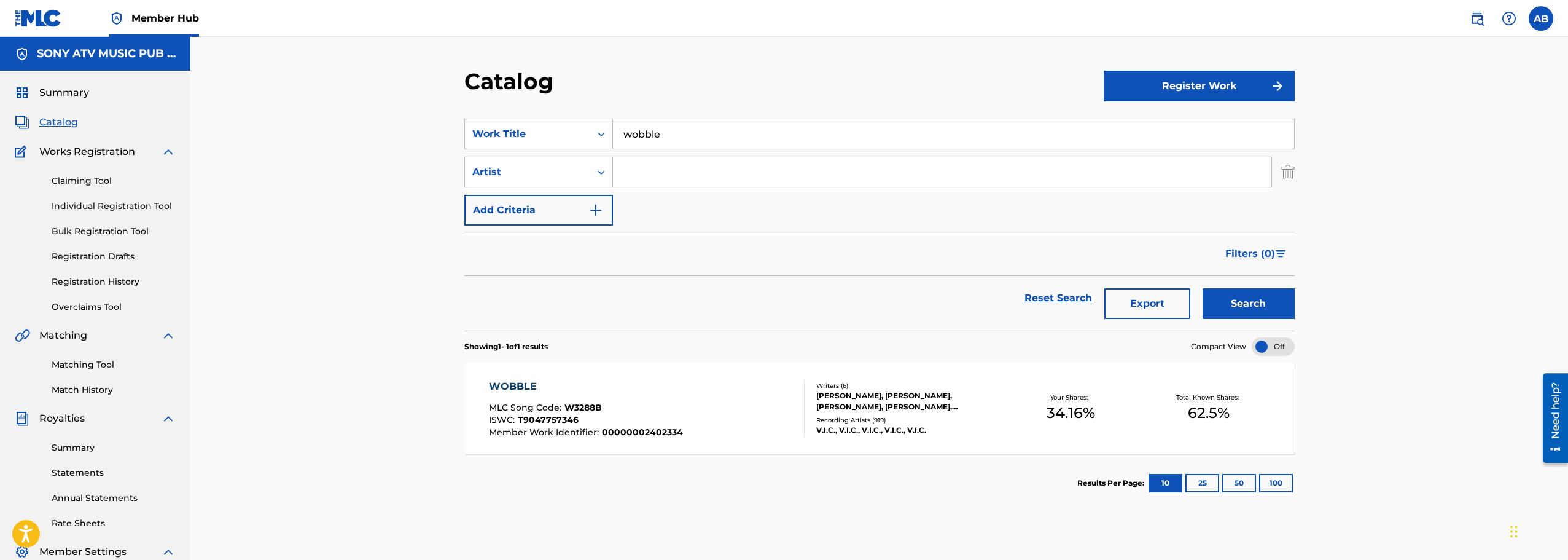
click at [830, 113] on section "SearchWithCriteria230779ef-d4c2-4823-8138-d3906b263baf Work Title wobble Search…" at bounding box center [879, 217] width 830 height 227
